Goal: Task Accomplishment & Management: Manage account settings

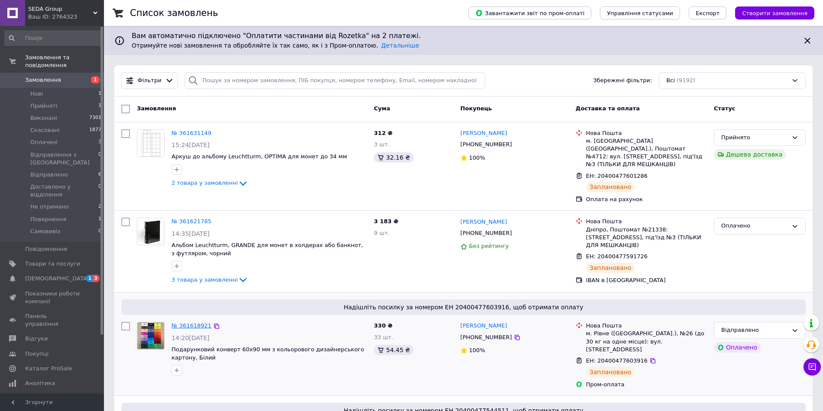
click at [185, 323] on link "№ 361618921" at bounding box center [191, 326] width 40 height 6
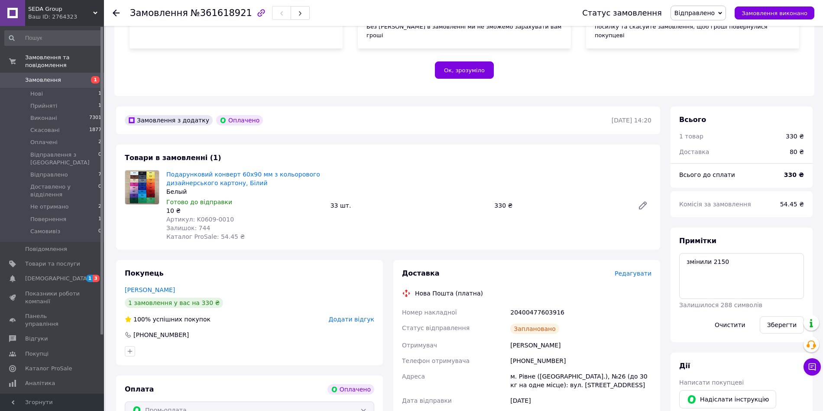
scroll to position [271, 0]
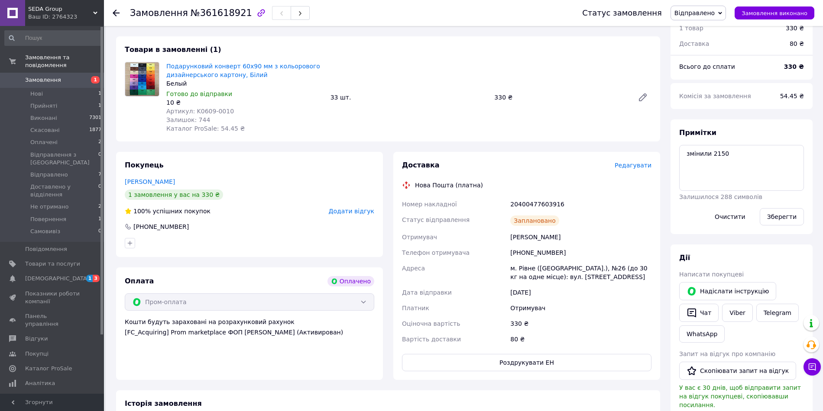
drag, startPoint x: 562, startPoint y: 228, endPoint x: 510, endPoint y: 232, distance: 52.5
click at [510, 232] on div "[PERSON_NAME]" at bounding box center [580, 237] width 145 height 16
copy div "[PERSON_NAME]"
drag, startPoint x: 559, startPoint y: 244, endPoint x: 521, endPoint y: 244, distance: 38.1
click at [521, 245] on div "[PHONE_NUMBER]" at bounding box center [580, 253] width 145 height 16
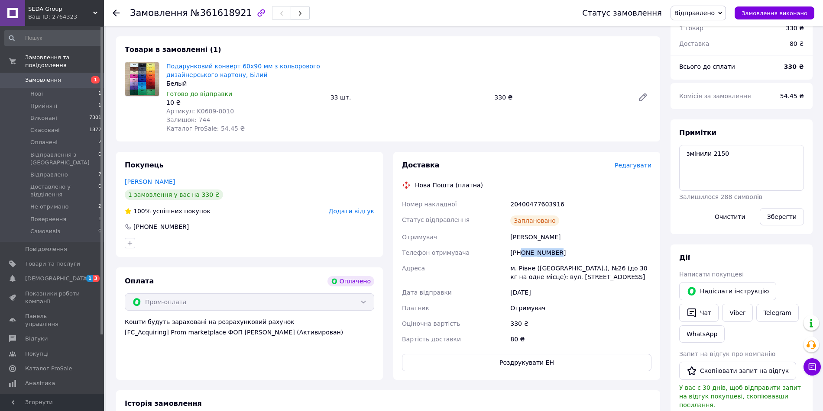
copy div "0976455662"
drag, startPoint x: 597, startPoint y: 260, endPoint x: 519, endPoint y: 262, distance: 78.4
click at [519, 262] on div "м. Рівне ([GEOGRAPHIC_DATA].), №26 (до 30 кг на одне місце): вул. [STREET_ADDRE…" at bounding box center [580, 273] width 145 height 24
copy div "Рівне ([GEOGRAPHIC_DATA].), №26"
click at [36, 90] on span "Нові" at bounding box center [36, 94] width 13 height 8
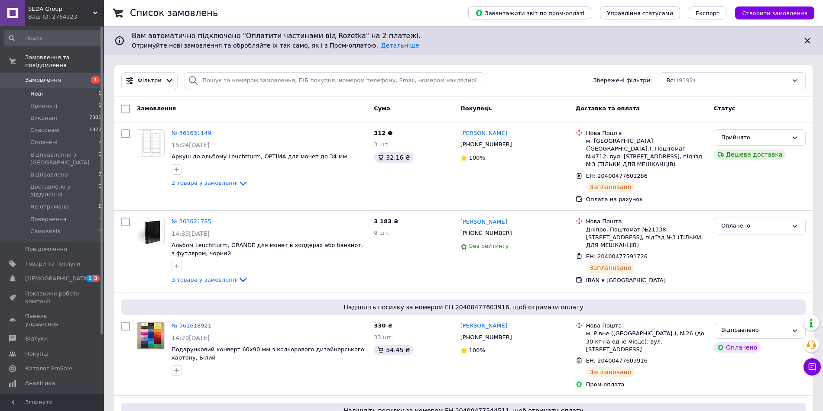
click at [35, 90] on span "Нові" at bounding box center [36, 94] width 13 height 8
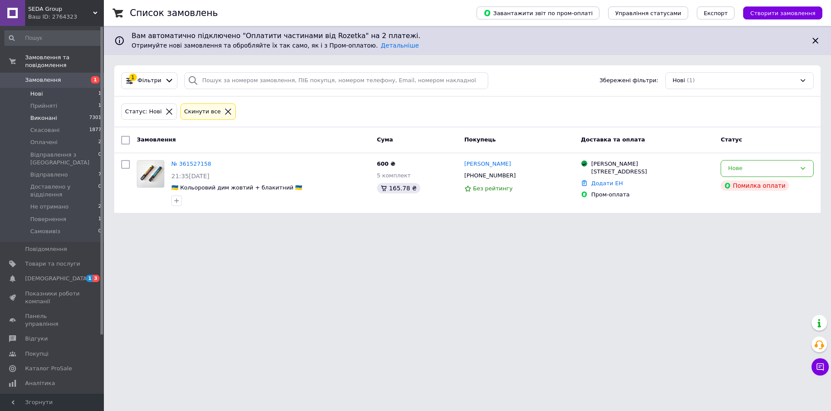
click at [49, 114] on span "Виконані" at bounding box center [43, 118] width 27 height 8
